Goal: Task Accomplishment & Management: Manage account settings

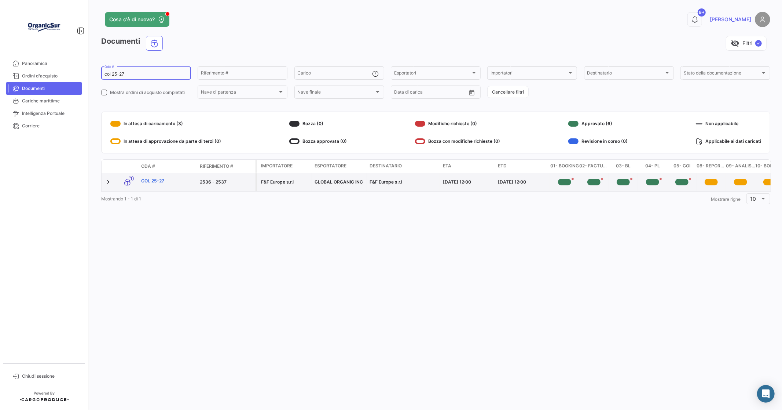
type input "col 25-27"
click at [158, 180] on link "COL 25-27" at bounding box center [167, 181] width 53 height 7
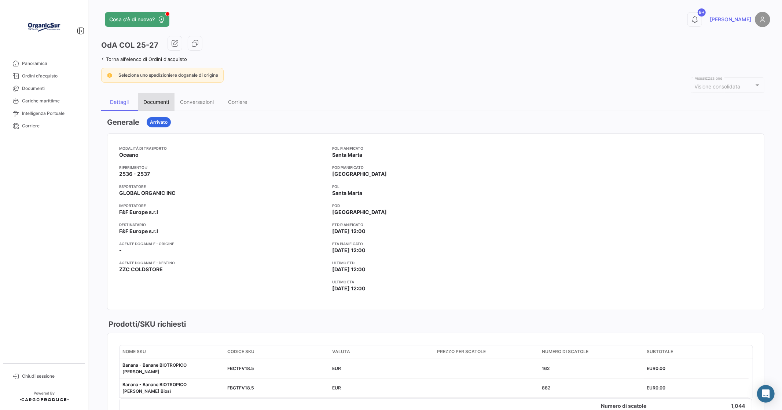
click at [154, 99] on div "Documenti" at bounding box center [156, 102] width 26 height 6
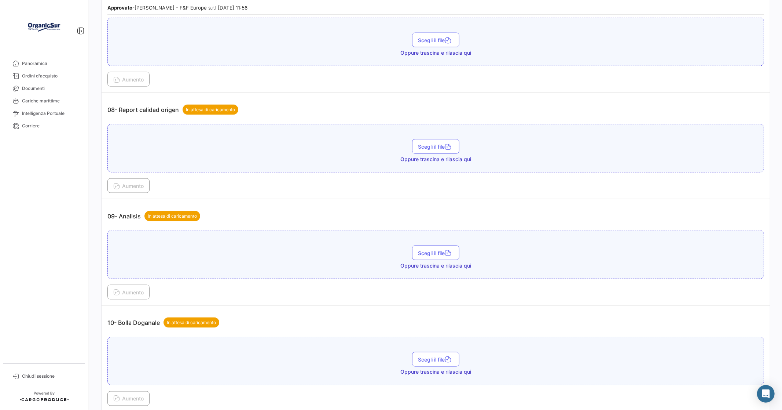
scroll to position [815, 0]
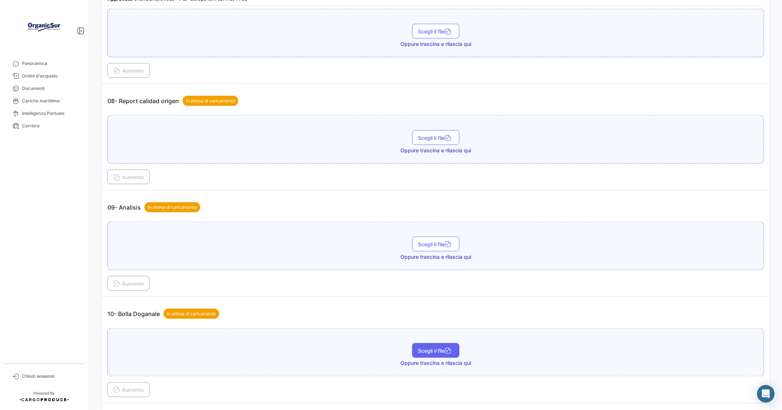
click at [430, 347] on span "Scegli il file" at bounding box center [436, 350] width 36 height 6
click at [133, 387] on span "Aumento" at bounding box center [128, 390] width 30 height 6
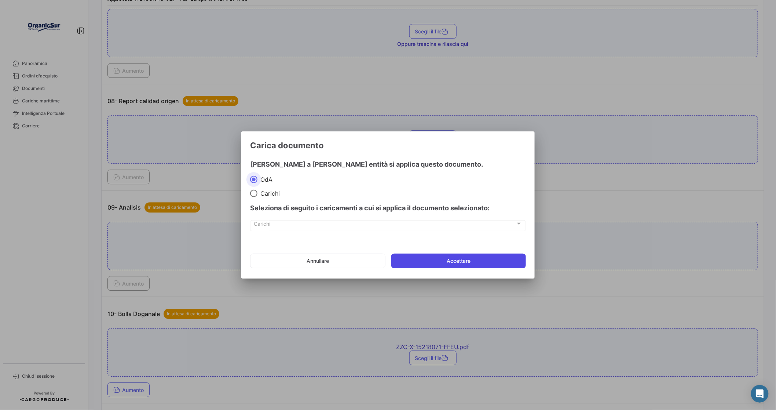
click at [457, 258] on button "Accettare" at bounding box center [458, 260] width 135 height 15
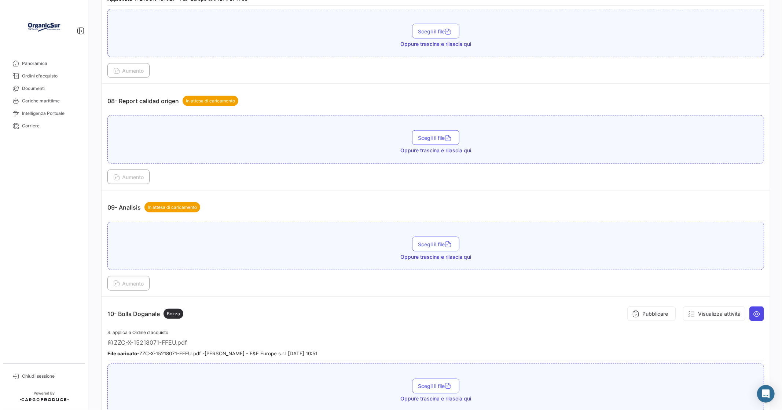
click at [753, 310] on icon at bounding box center [756, 313] width 7 height 7
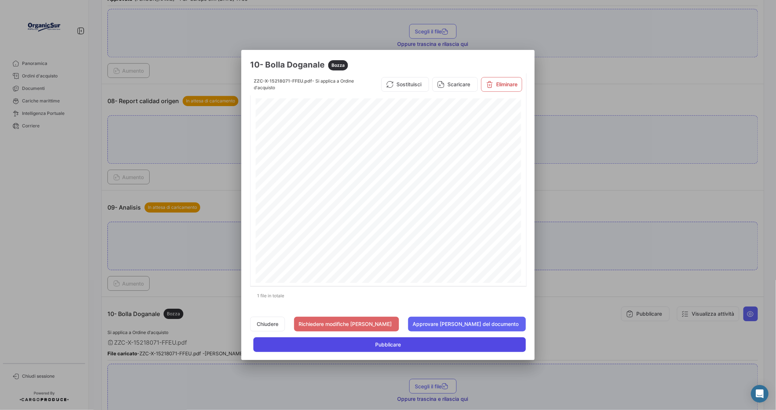
click at [395, 343] on span "Pubblicare" at bounding box center [388, 344] width 26 height 7
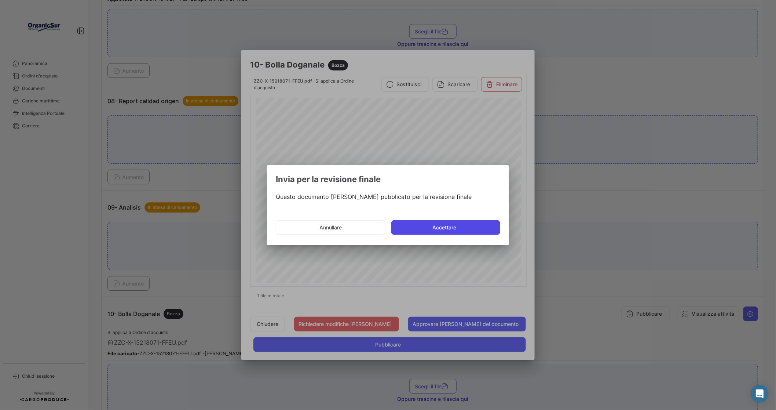
drag, startPoint x: 458, startPoint y: 226, endPoint x: 467, endPoint y: 228, distance: 9.4
click at [460, 224] on button "Accettare" at bounding box center [445, 227] width 109 height 15
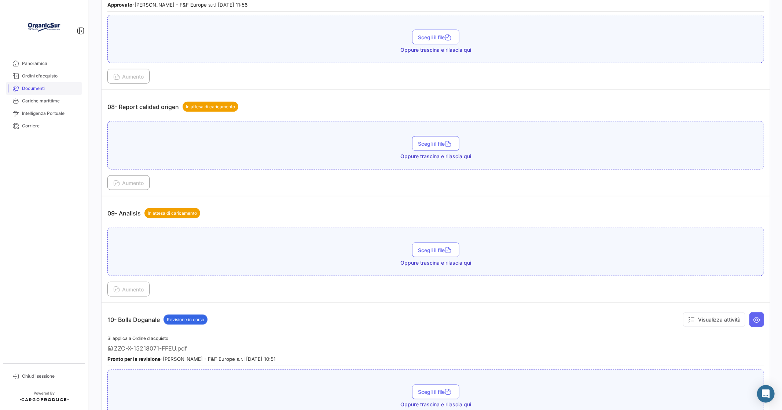
click at [31, 85] on span "Documenti" at bounding box center [50, 88] width 57 height 7
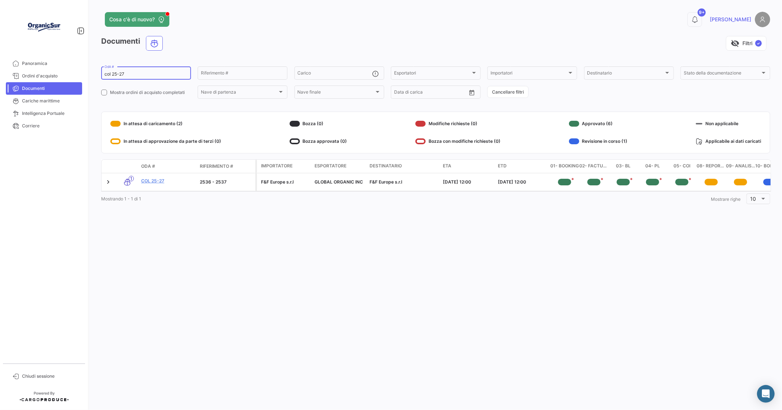
click at [137, 71] on div "col 25-27 OdA #" at bounding box center [146, 72] width 83 height 14
drag, startPoint x: 154, startPoint y: 72, endPoint x: 181, endPoint y: 82, distance: 28.7
click at [156, 70] on div "col 25-27 OdA #" at bounding box center [146, 72] width 83 height 14
type input "c"
